Goal: Task Accomplishment & Management: Complete application form

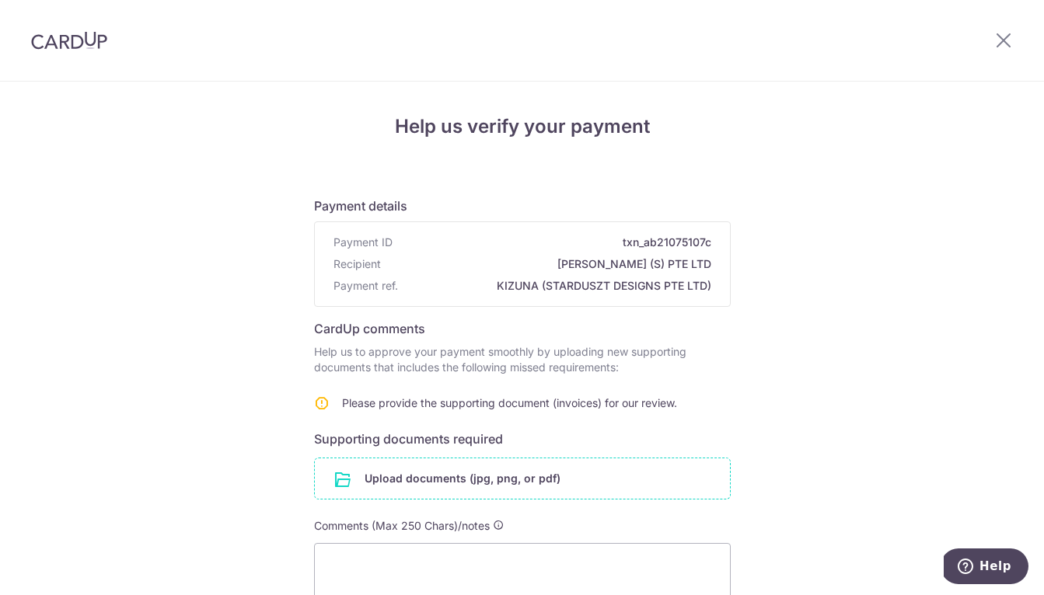
click at [416, 481] on input "file" at bounding box center [522, 479] width 415 height 40
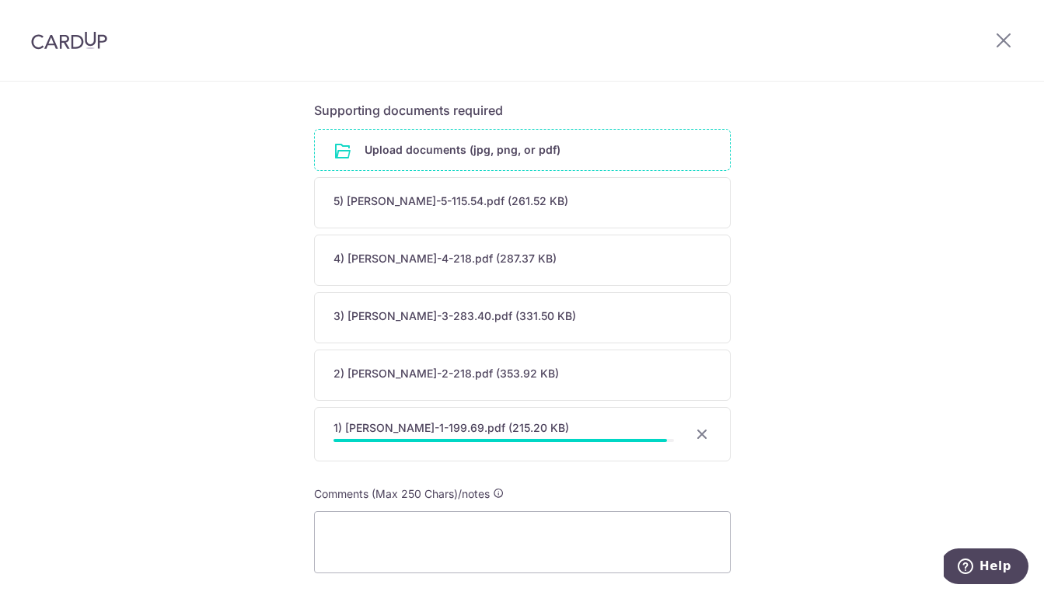
scroll to position [450, 0]
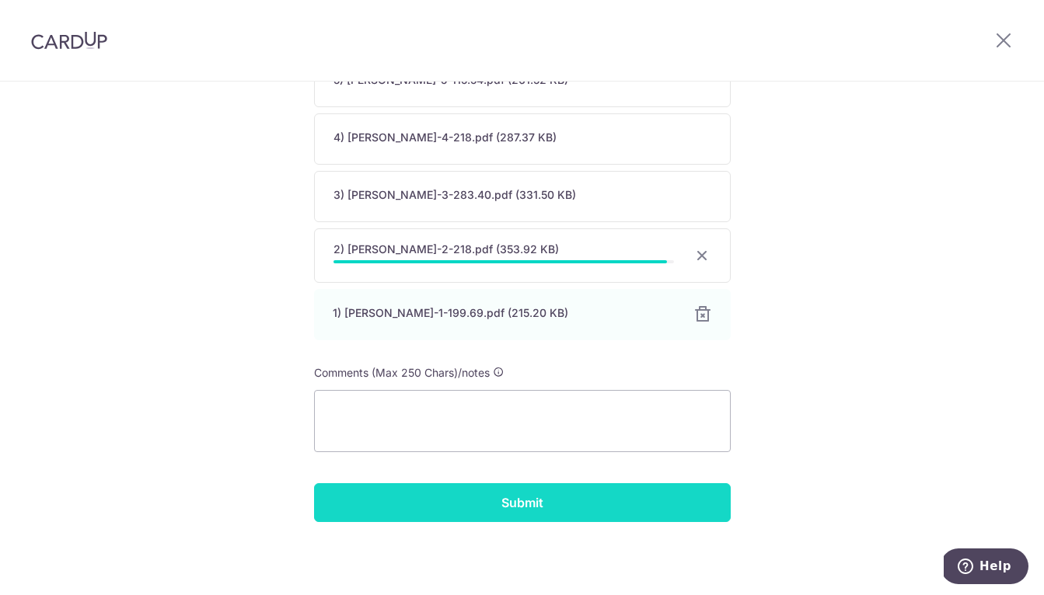
click at [535, 496] on input "Submit" at bounding box center [522, 502] width 417 height 39
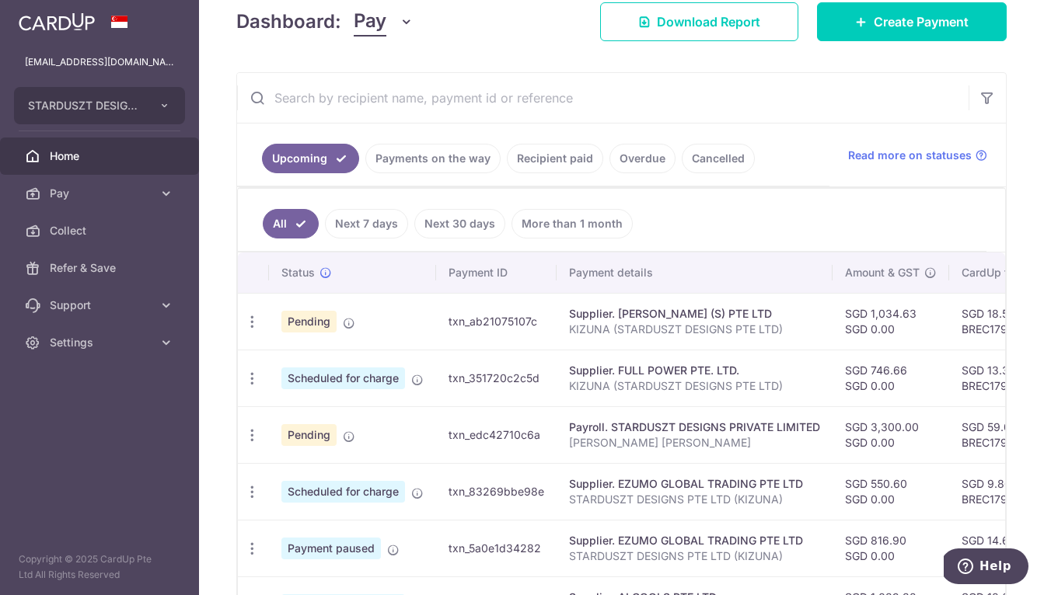
scroll to position [301, 0]
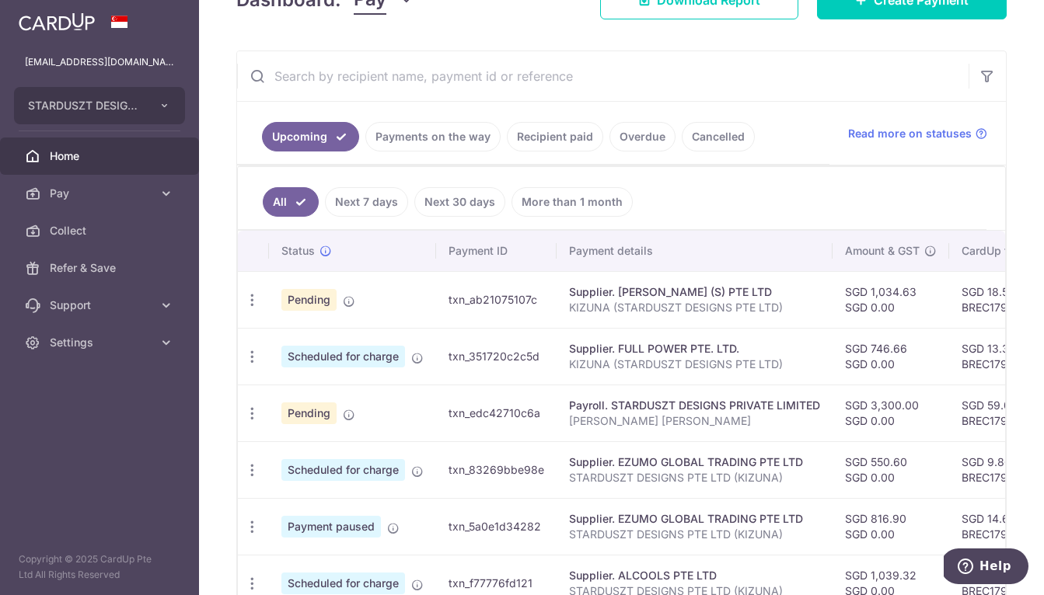
click at [417, 144] on link "Payments on the way" at bounding box center [432, 137] width 135 height 30
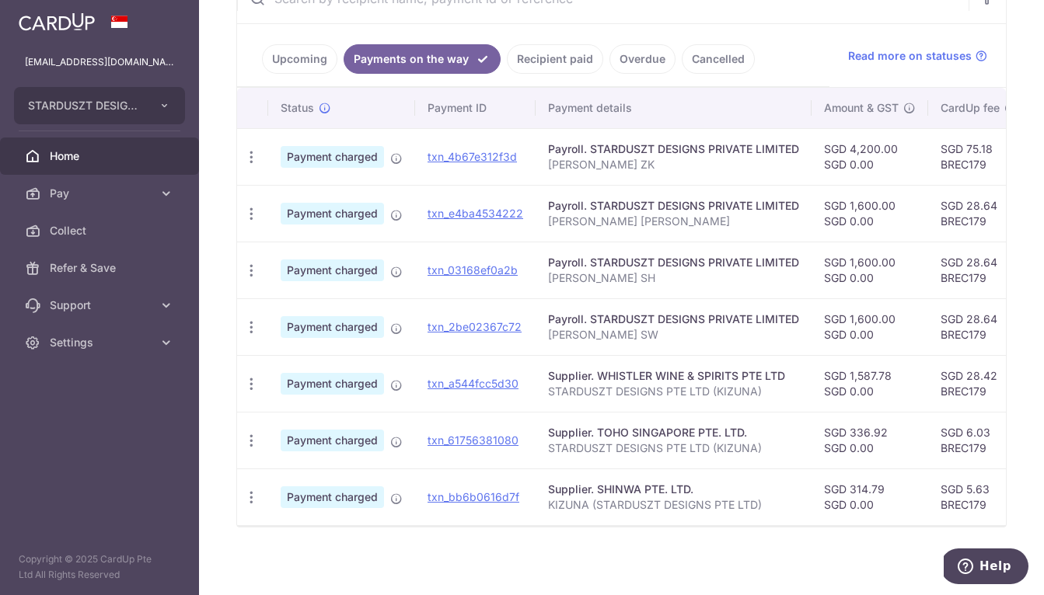
scroll to position [392, 0]
